Goal: Find specific page/section: Find specific page/section

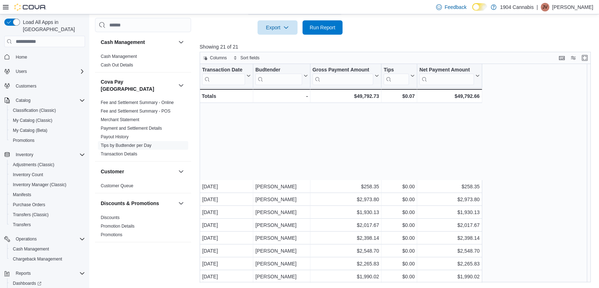
scroll to position [90, 0]
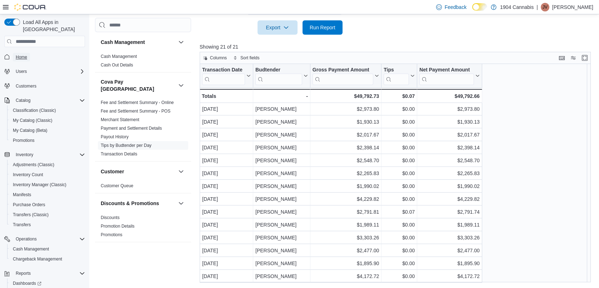
drag, startPoint x: 0, startPoint y: 0, endPoint x: 26, endPoint y: 52, distance: 58.2
click at [26, 54] on span "Home" at bounding box center [21, 57] width 11 height 6
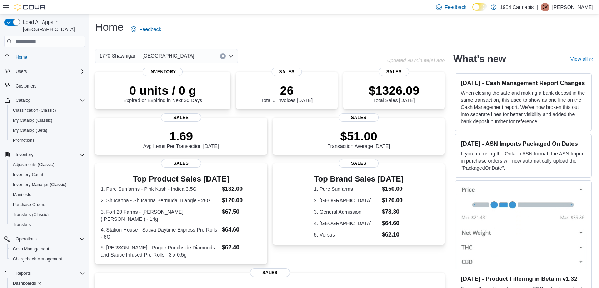
click at [161, 50] on div "1770 Shawnigan – [GEOGRAPHIC_DATA]" at bounding box center [166, 56] width 143 height 14
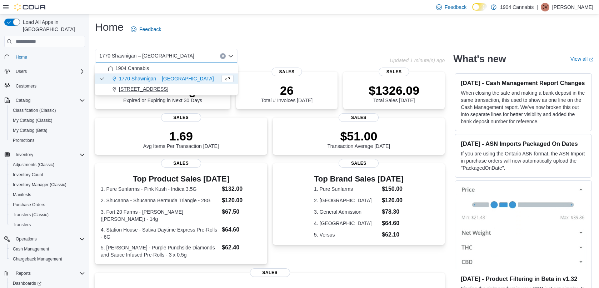
click at [130, 88] on span "[STREET_ADDRESS]" at bounding box center [143, 88] width 49 height 7
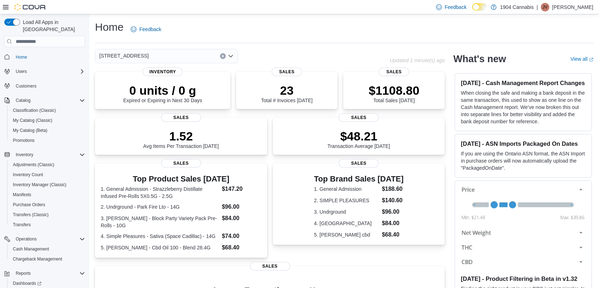
click at [159, 54] on div "720 First Ave Combo box. Selected. [STREET_ADDRESS] Press Backspace to delete […" at bounding box center [166, 56] width 143 height 14
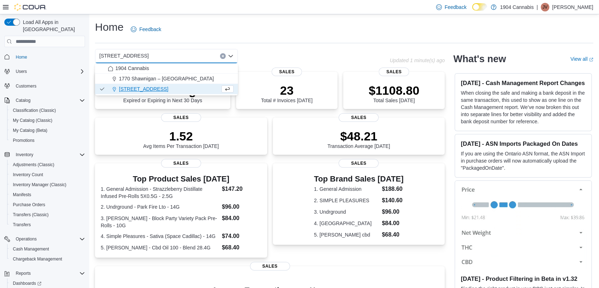
drag, startPoint x: 140, startPoint y: 76, endPoint x: 187, endPoint y: 40, distance: 59.0
click at [140, 76] on span "1770 Shawnigan – [GEOGRAPHIC_DATA]" at bounding box center [166, 78] width 95 height 7
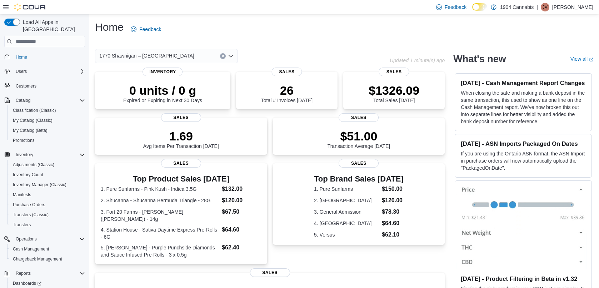
click at [198, 33] on div "Home Feedback" at bounding box center [344, 29] width 499 height 19
